Goal: Task Accomplishment & Management: Complete application form

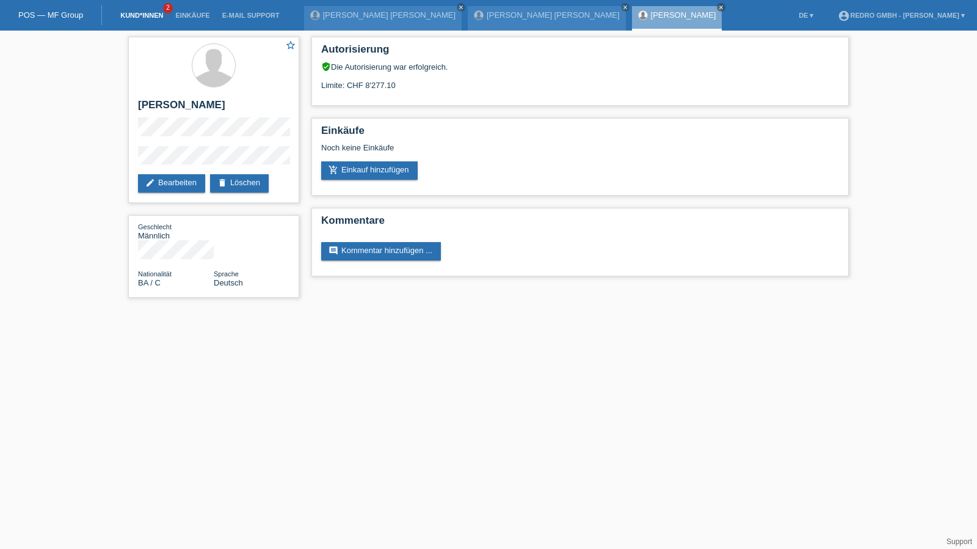
click at [143, 16] on link "Kund*innen" at bounding box center [141, 15] width 55 height 7
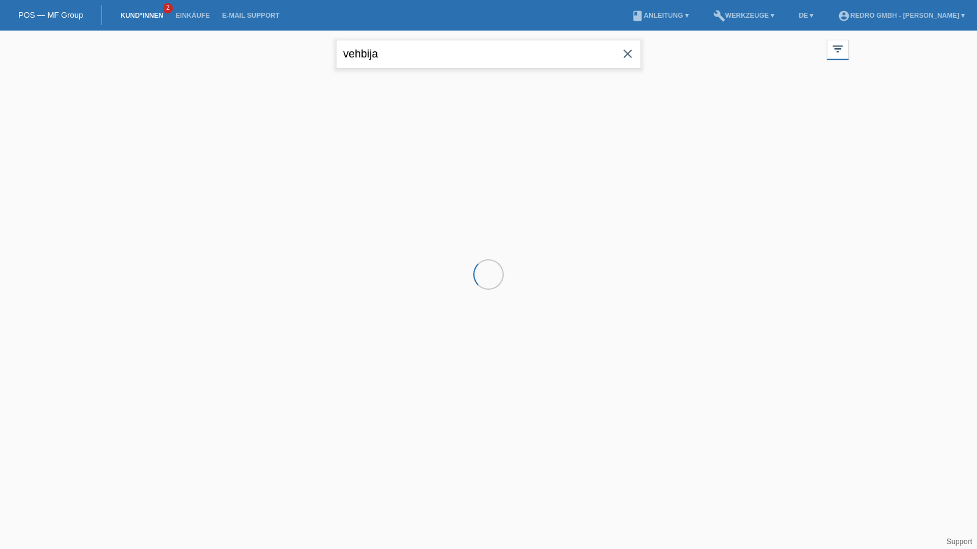
click at [481, 68] on input "vehbija" at bounding box center [488, 54] width 305 height 29
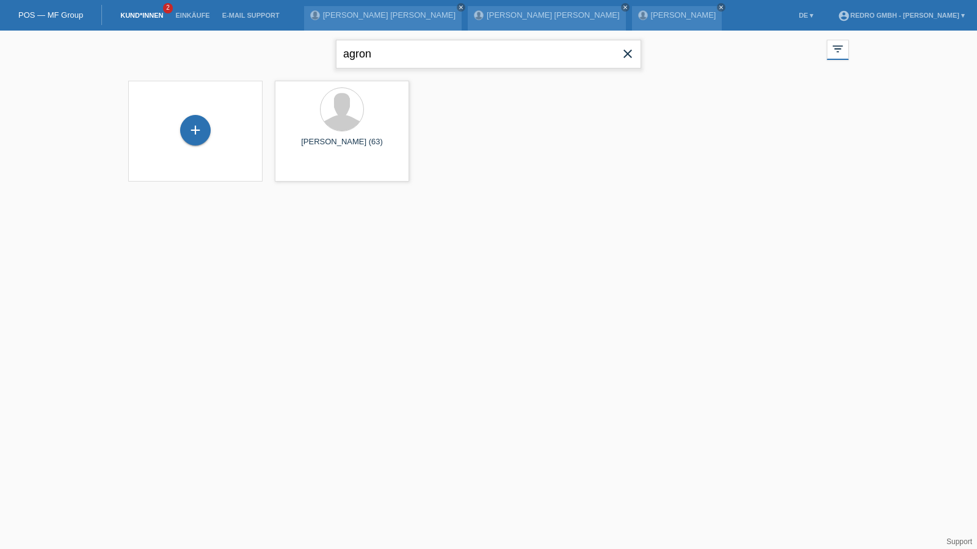
type input "agron"
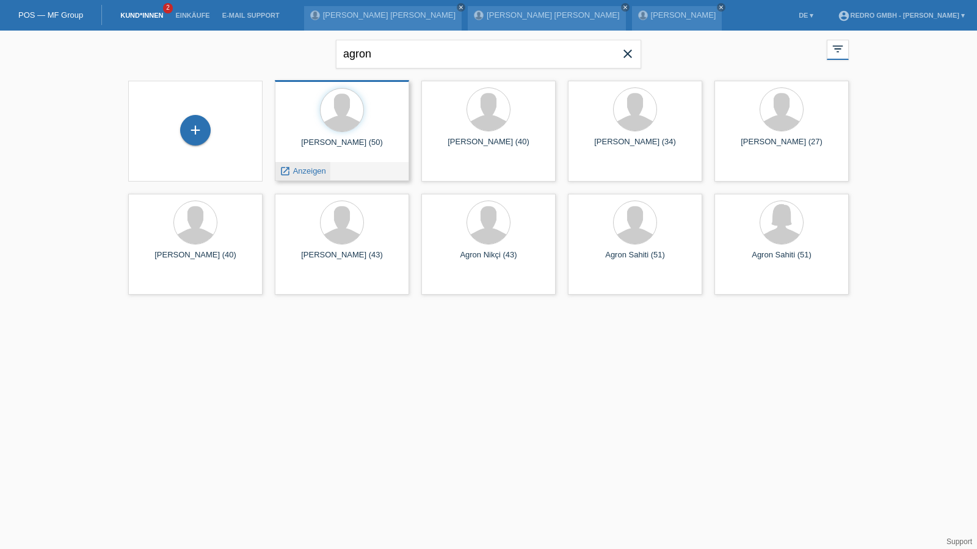
click at [291, 174] on link "launch Anzeigen" at bounding box center [303, 170] width 46 height 9
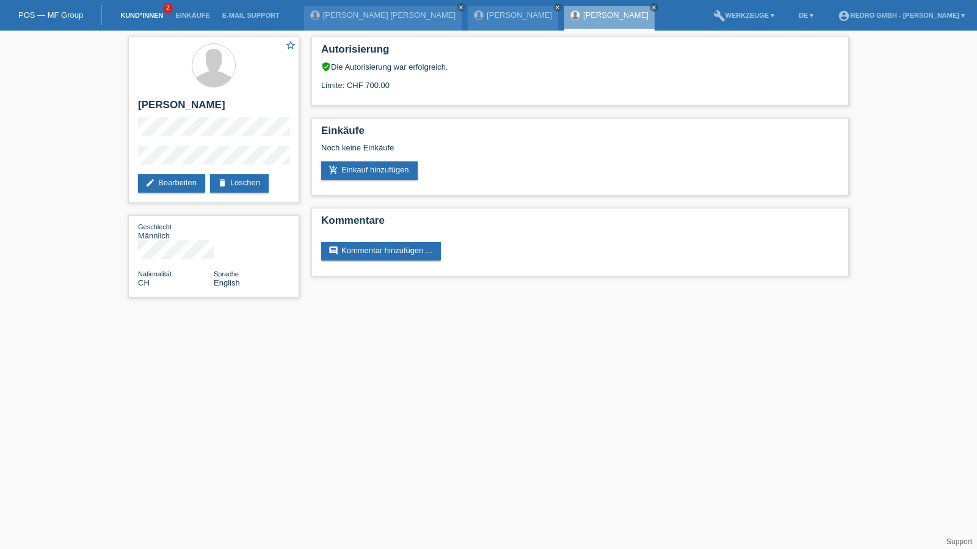
click at [155, 16] on link "Kund*innen" at bounding box center [141, 15] width 55 height 7
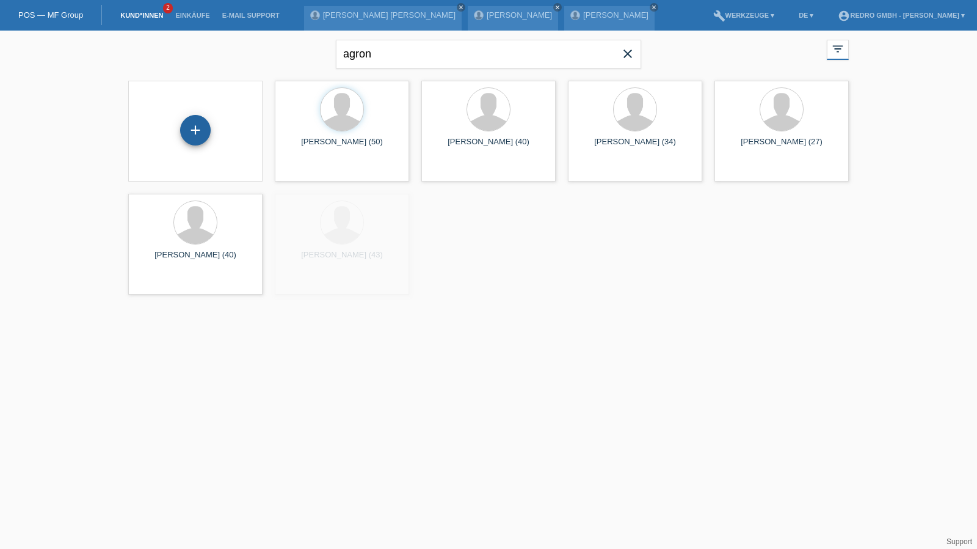
click at [206, 125] on div "+" at bounding box center [195, 130] width 31 height 31
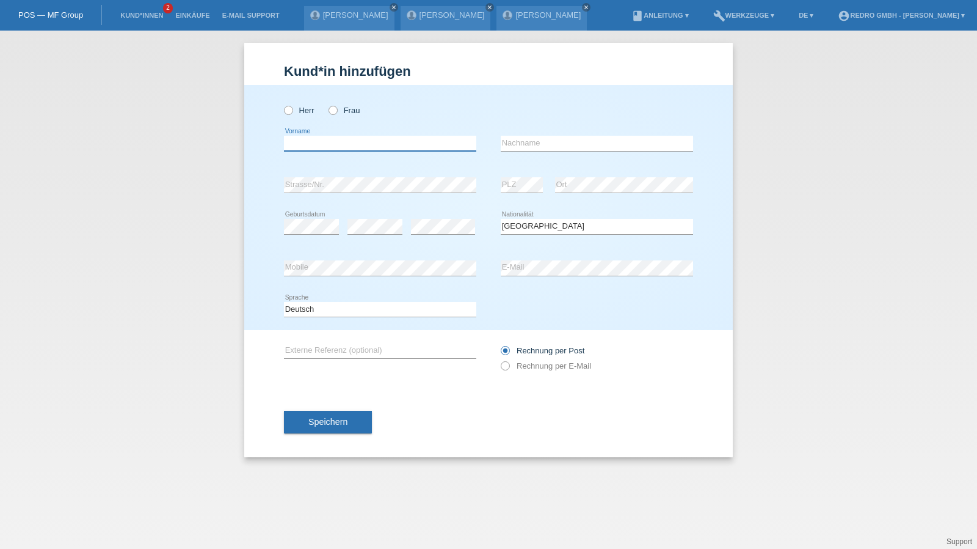
drag, startPoint x: 337, startPoint y: 147, endPoint x: 343, endPoint y: 144, distance: 6.6
click at [337, 147] on input "text" at bounding box center [380, 143] width 192 height 15
type input "Nipaporn"
type input "Jokkrathok"
click at [575, 145] on input "Jokkrathok" at bounding box center [597, 143] width 192 height 15
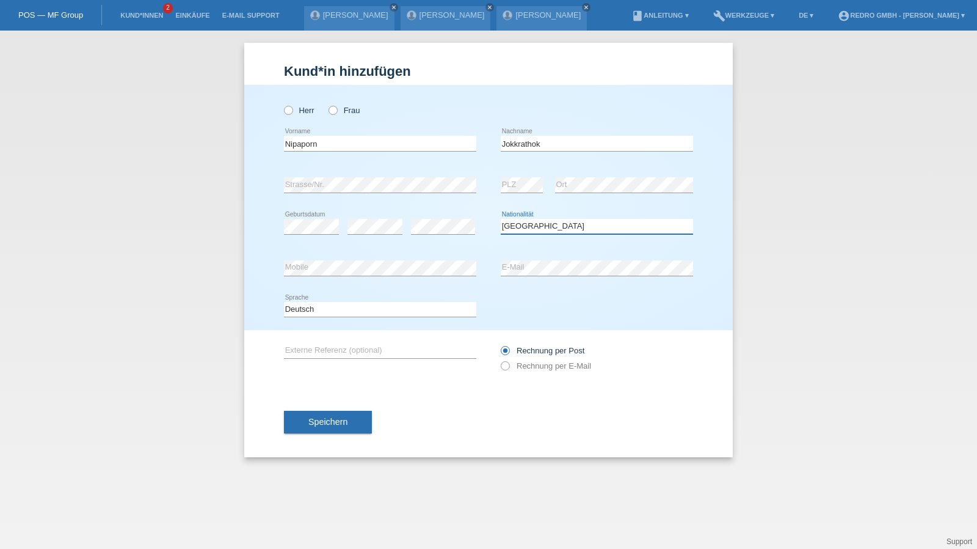
select select "CH"
click at [324, 415] on button "Speichern" at bounding box center [328, 422] width 88 height 23
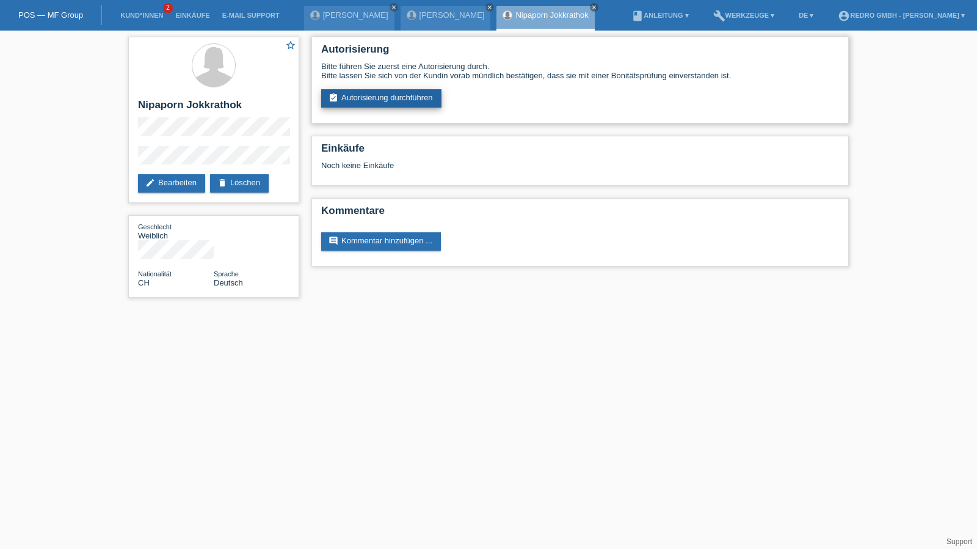
click at [374, 94] on link "assignment_turned_in Autorisierung durchführen" at bounding box center [381, 98] width 120 height 18
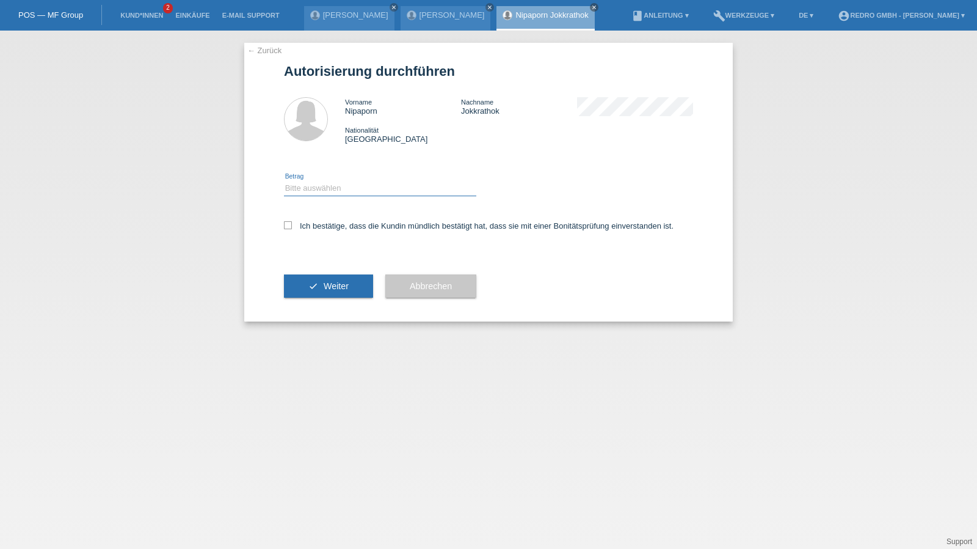
drag, startPoint x: 333, startPoint y: 183, endPoint x: 333, endPoint y: 192, distance: 9.8
click at [333, 183] on select "Bitte auswählen CHF 1.00 - CHF 499.00 CHF 500.00 - CHF 1'999.00 CHF 2'000.00 - …" at bounding box center [380, 188] width 192 height 15
select select "1"
click at [284, 181] on select "Bitte auswählen CHF 1.00 - CHF 499.00 CHF 500.00 - CHF 1'999.00 CHF 2'000.00 - …" at bounding box center [380, 188] width 192 height 15
click at [328, 227] on label "Ich bestätige, dass die Kundin mündlich bestätigt hat, dass sie mit einer Bonit…" at bounding box center [479, 225] width 390 height 9
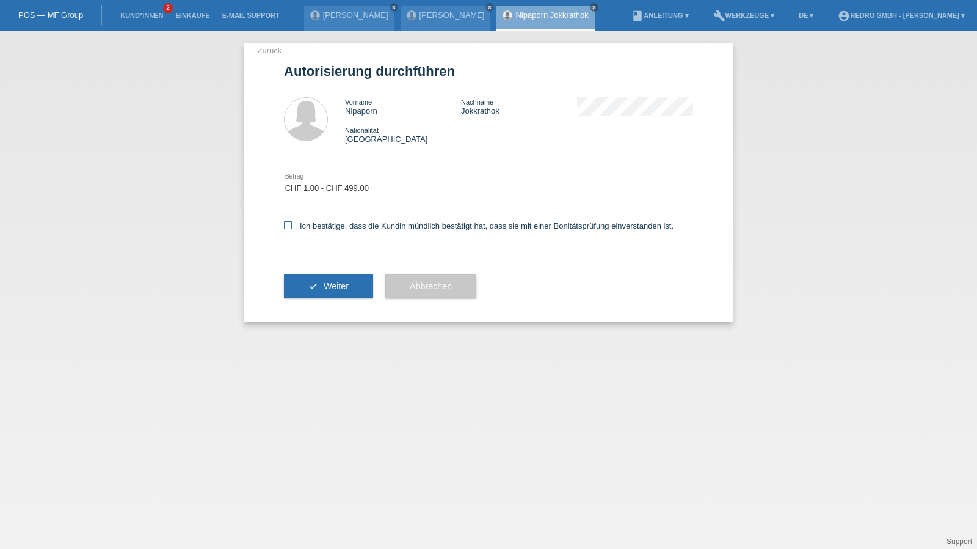
click at [292, 227] on input "Ich bestätige, dass die Kundin mündlich bestätigt hat, dass sie mit einer Bonit…" at bounding box center [288, 225] width 8 height 8
checkbox input "true"
click at [314, 296] on button "check Weiter" at bounding box center [328, 285] width 89 height 23
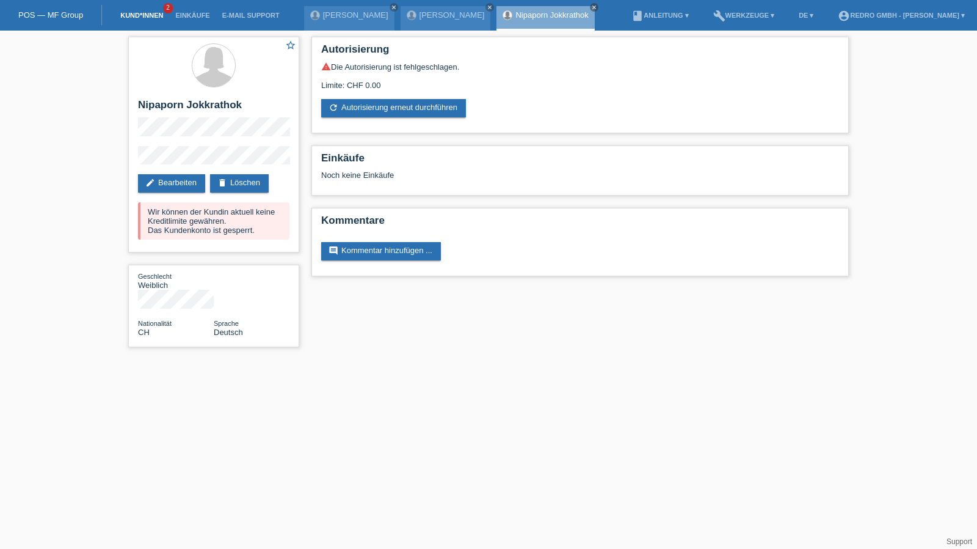
click at [145, 18] on link "Kund*innen" at bounding box center [141, 15] width 55 height 7
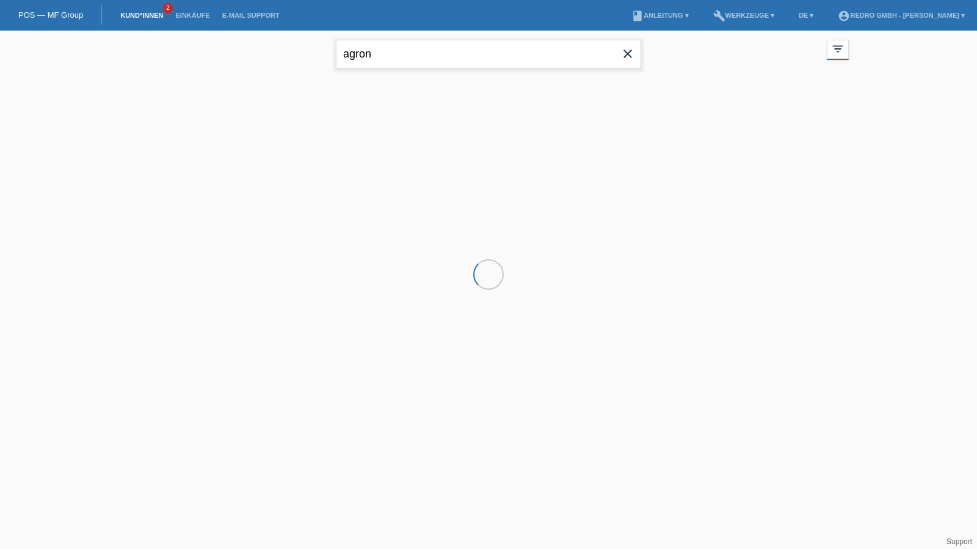
click at [386, 52] on input "agron" at bounding box center [488, 54] width 305 height 29
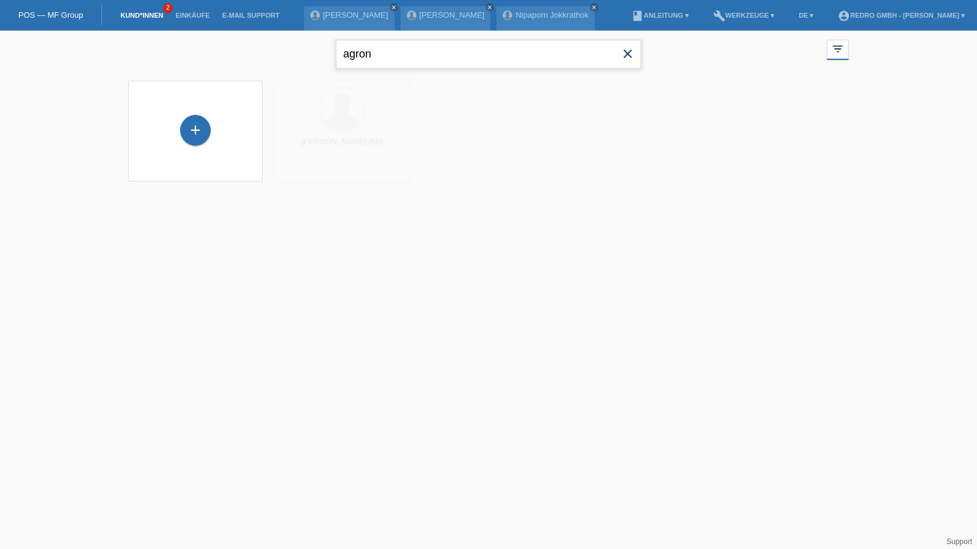
click at [386, 52] on input "agron" at bounding box center [488, 54] width 305 height 29
paste input "Muhiya"
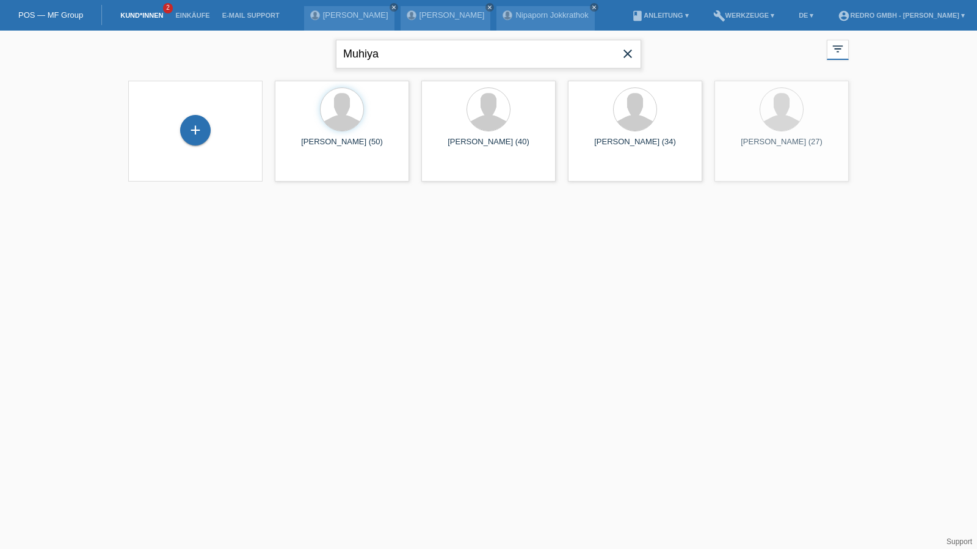
type input "Muhiya"
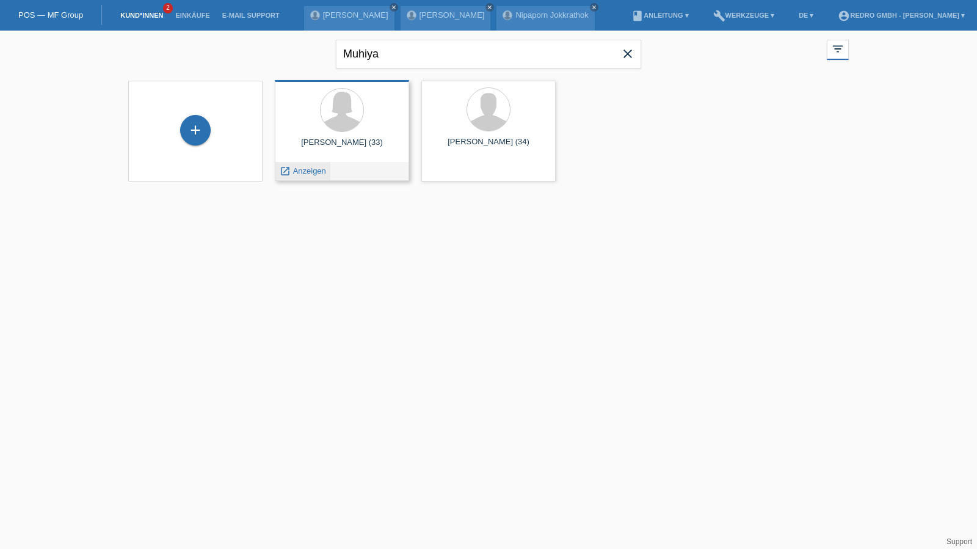
click at [315, 172] on span "Anzeigen" at bounding box center [309, 170] width 33 height 9
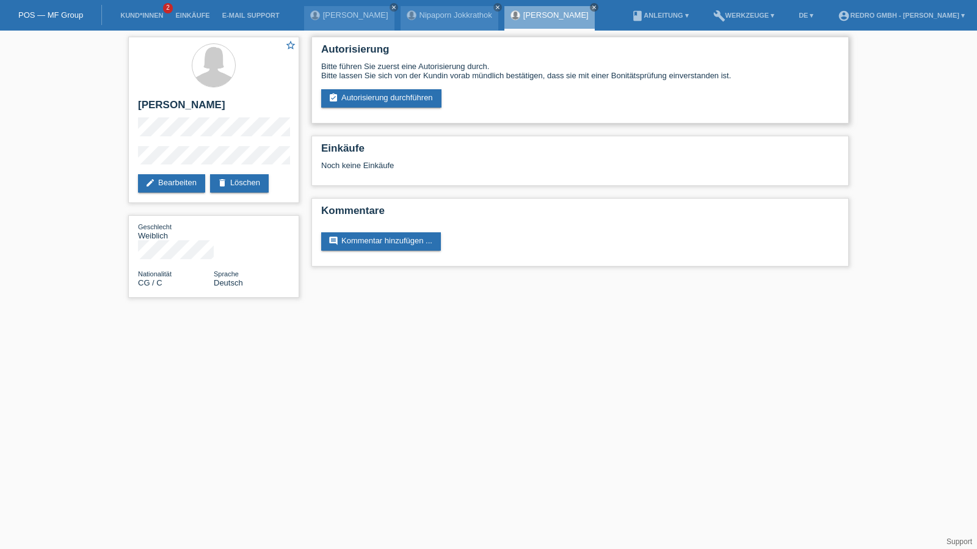
click at [409, 109] on div "Autorisierung Bitte führen Sie zuerst eine Autorisierung durch. Bitte lassen Si…" at bounding box center [581, 80] width 538 height 87
click at [409, 104] on link "assignment_turned_in Autorisierung durchführen" at bounding box center [381, 98] width 120 height 18
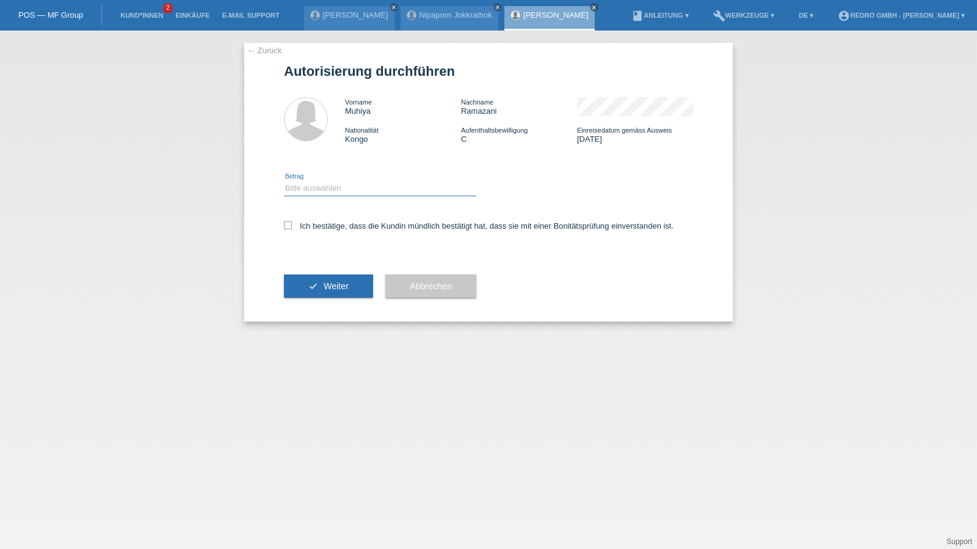
click at [351, 190] on select "Bitte auswählen CHF 1.00 - CHF 499.00 CHF 500.00 - CHF 1'999.00 CHF 2'000.00 - …" at bounding box center [380, 188] width 192 height 15
select select "1"
click at [284, 181] on select "Bitte auswählen CHF 1.00 - CHF 499.00 CHF 500.00 - CHF 1'999.00 CHF 2'000.00 - …" at bounding box center [380, 188] width 192 height 15
click at [321, 229] on label "Ich bestätige, dass die Kundin mündlich bestätigt hat, dass sie mit einer Bonit…" at bounding box center [479, 225] width 390 height 9
click at [292, 229] on input "Ich bestätige, dass die Kundin mündlich bestätigt hat, dass sie mit einer Bonit…" at bounding box center [288, 225] width 8 height 8
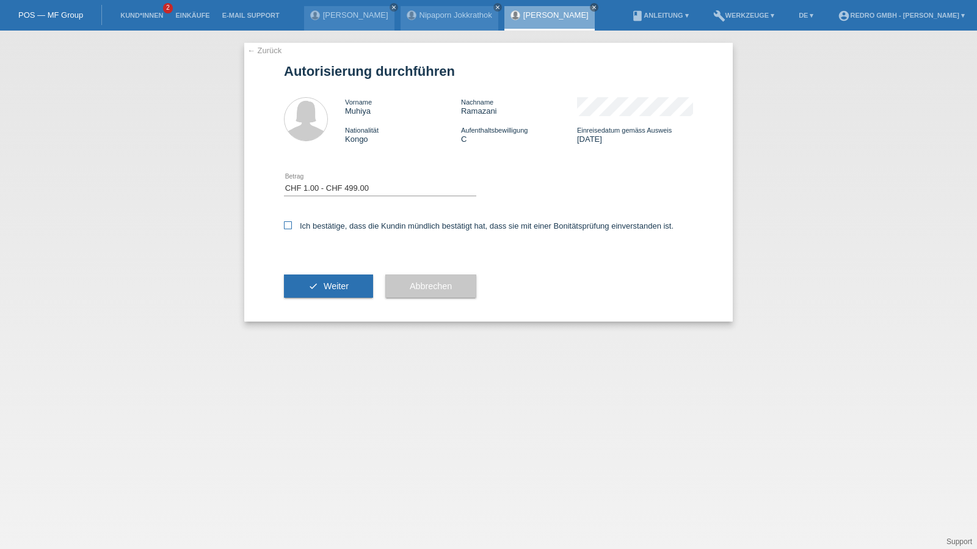
checkbox input "true"
click at [313, 285] on icon "check" at bounding box center [314, 286] width 10 height 10
